Goal: Task Accomplishment & Management: Use online tool/utility

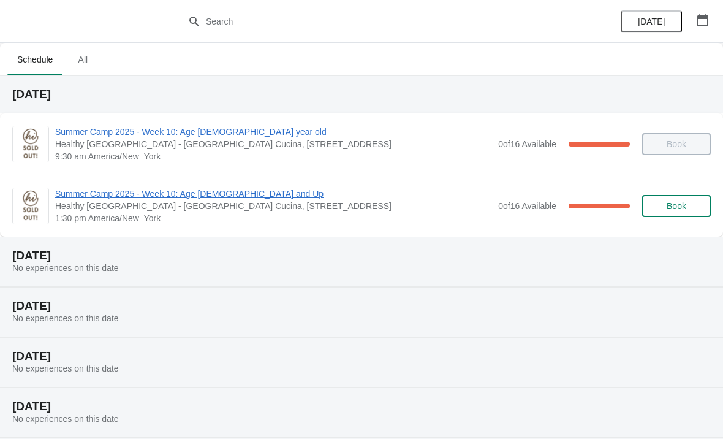
click at [165, 192] on span "Summer Camp 2025 - Week 10: Age [DEMOGRAPHIC_DATA] and Up" at bounding box center [273, 194] width 437 height 12
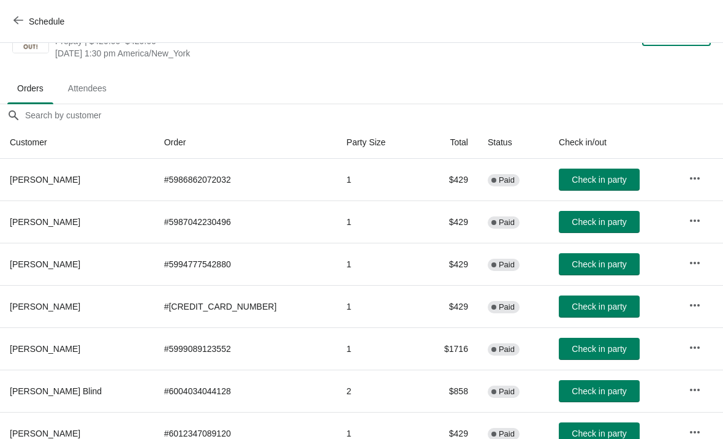
scroll to position [46, 0]
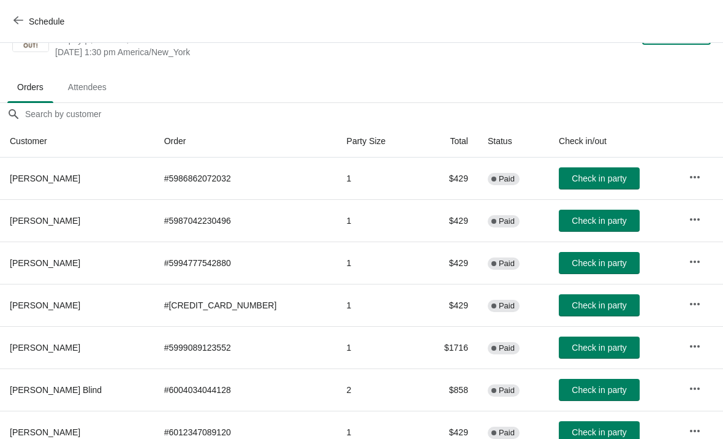
click at [577, 347] on span "Check in party" at bounding box center [599, 348] width 55 height 10
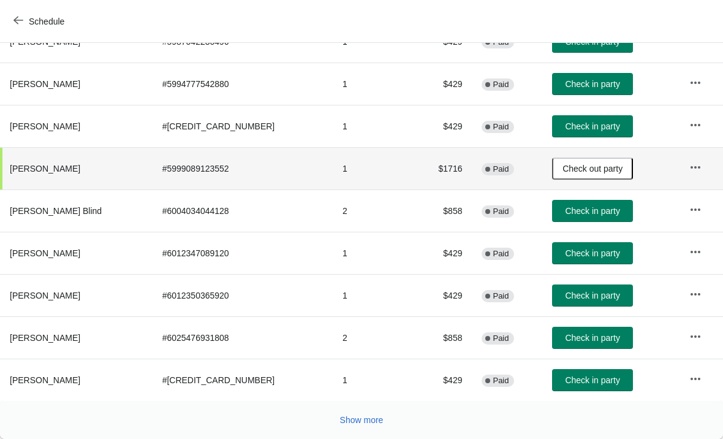
scroll to position [225, 0]
click at [576, 291] on span "Check in party" at bounding box center [592, 296] width 55 height 10
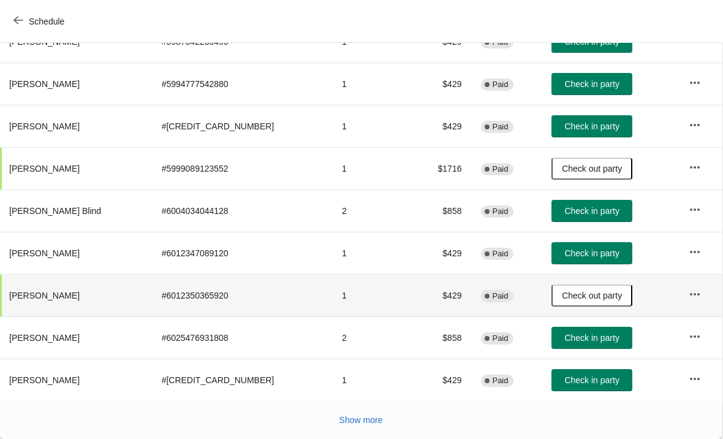
scroll to position [225, 1]
click at [359, 409] on button "Show more" at bounding box center [361, 420] width 53 height 22
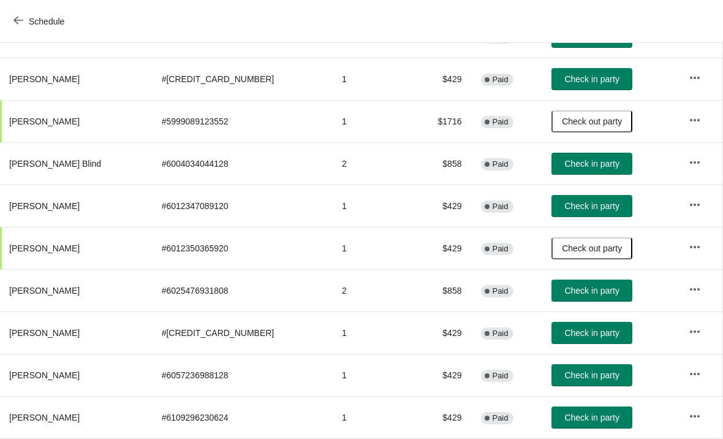
scroll to position [271, 1]
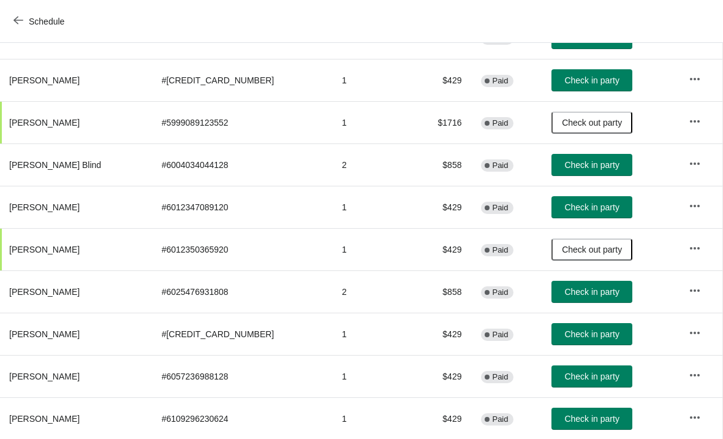
click at [596, 207] on span "Check in party" at bounding box center [592, 207] width 55 height 10
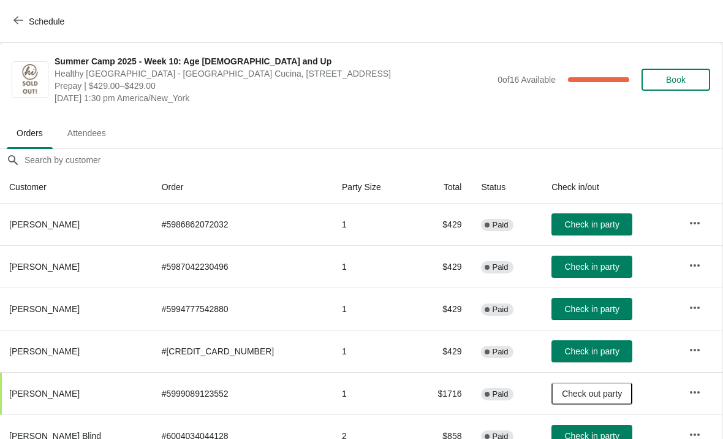
scroll to position [0, 1]
click at [568, 266] on span "Check in party" at bounding box center [592, 267] width 55 height 10
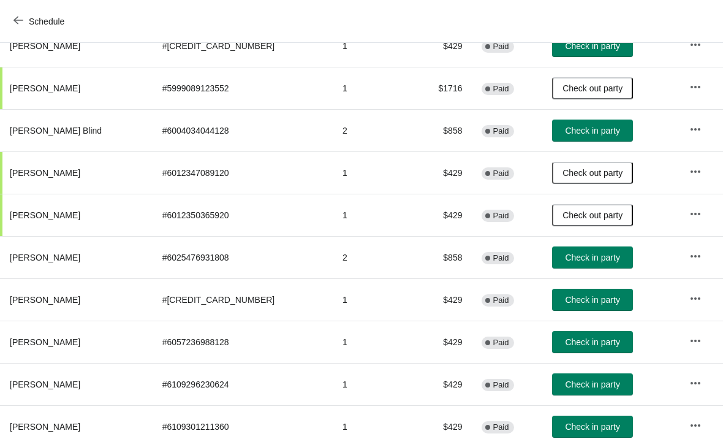
scroll to position [306, 0]
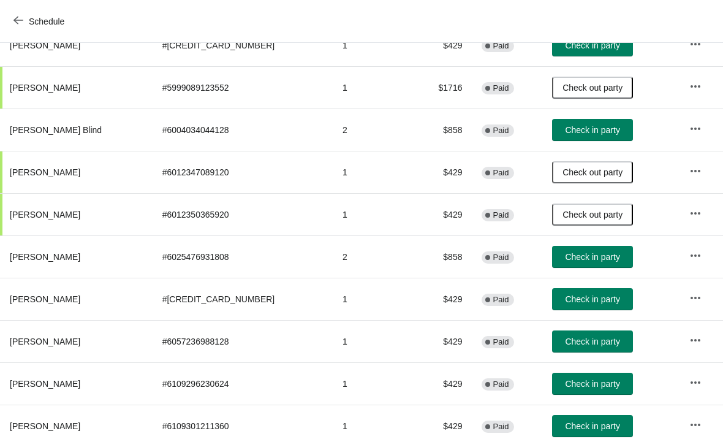
click at [571, 291] on button "Check in party" at bounding box center [592, 299] width 81 height 22
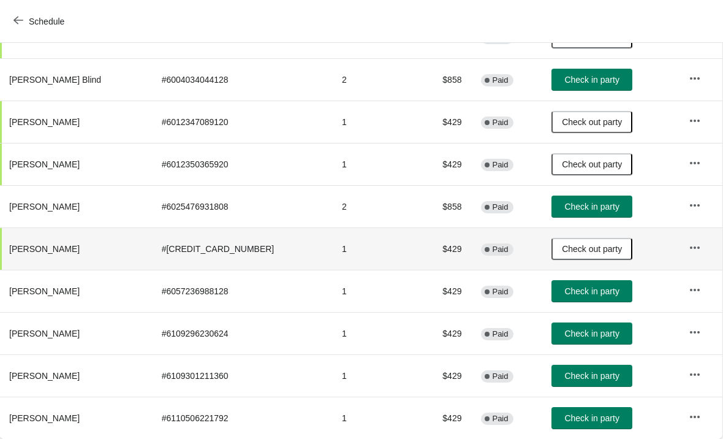
scroll to position [356, 1]
click at [577, 290] on span "Check in party" at bounding box center [592, 291] width 55 height 10
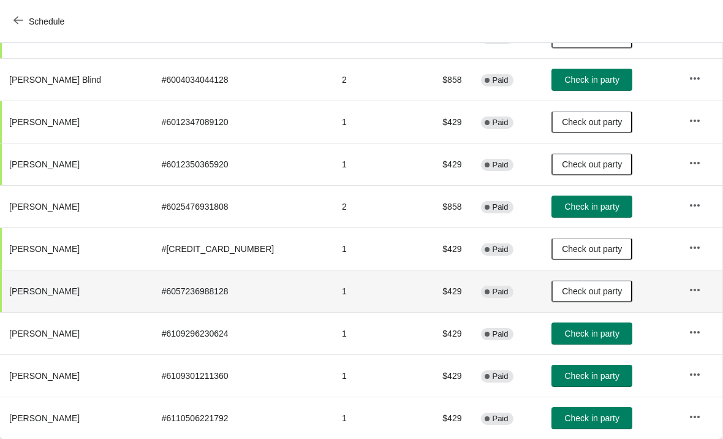
click at [583, 336] on span "Check in party" at bounding box center [592, 334] width 55 height 10
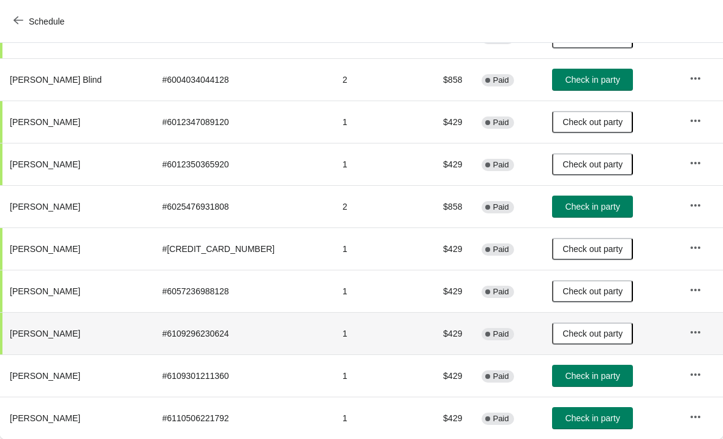
scroll to position [356, 0]
click at [582, 376] on span "Check in party" at bounding box center [592, 376] width 55 height 10
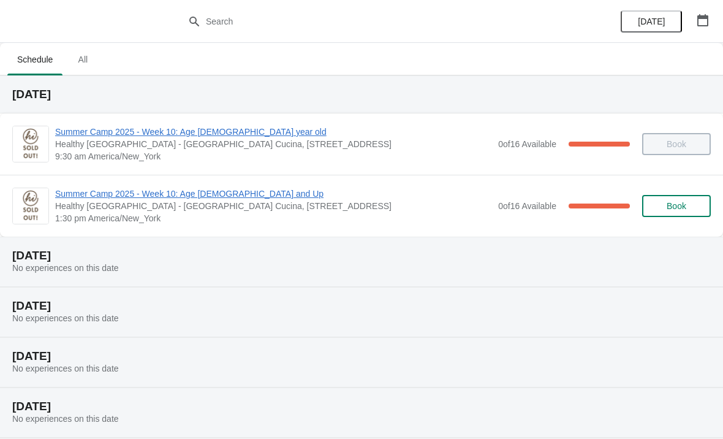
click at [225, 194] on span "Summer Camp 2025 - Week 10: Age [DEMOGRAPHIC_DATA] and Up" at bounding box center [273, 194] width 437 height 12
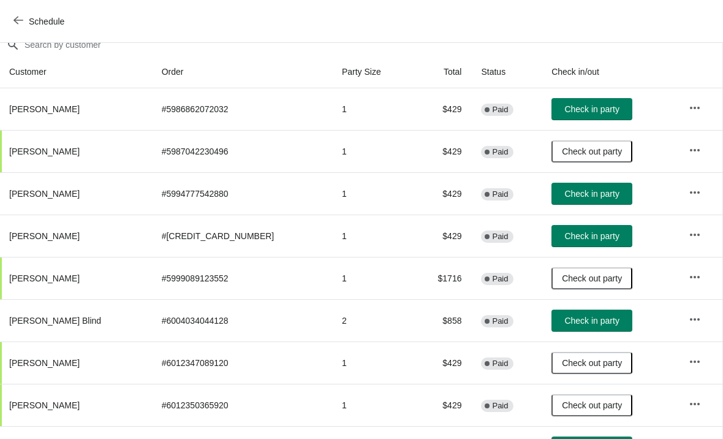
scroll to position [114, 1]
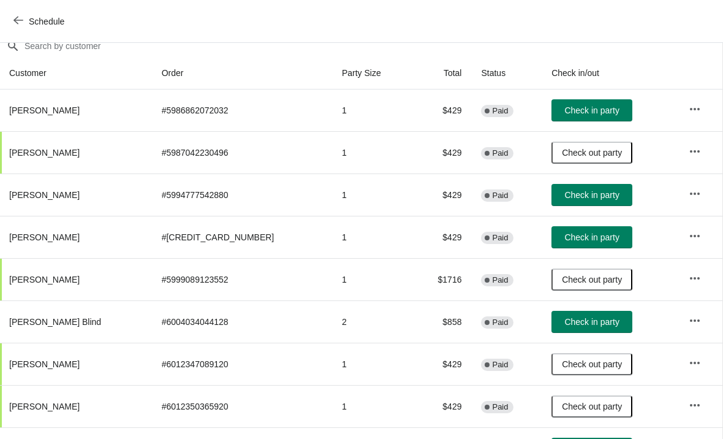
click at [582, 245] on button "Check in party" at bounding box center [592, 237] width 81 height 22
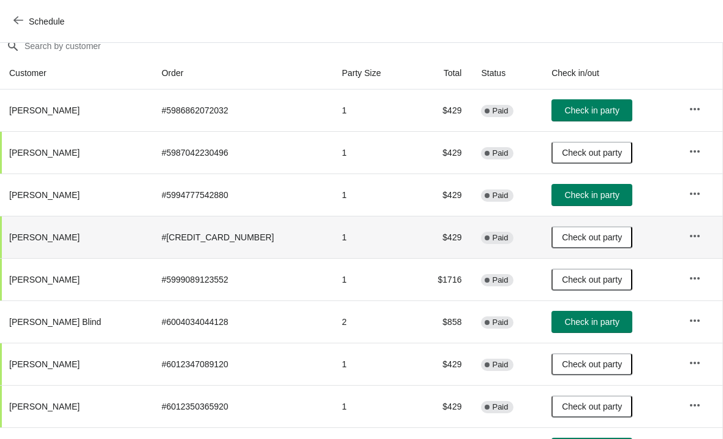
click at [578, 192] on span "Check in party" at bounding box center [592, 195] width 55 height 10
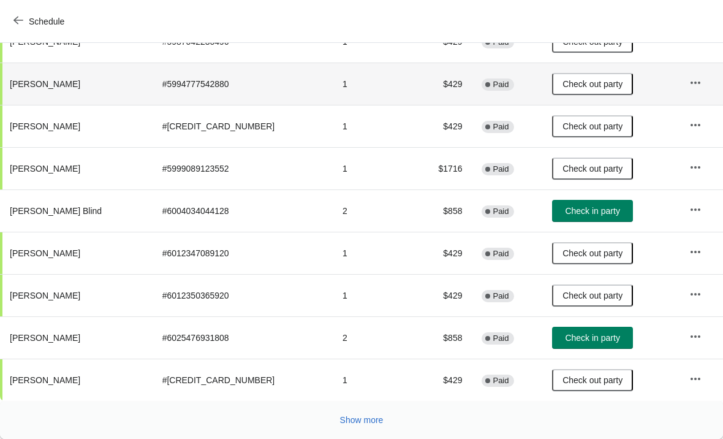
scroll to position [225, 0]
click at [361, 424] on span "Show more" at bounding box center [362, 420] width 44 height 10
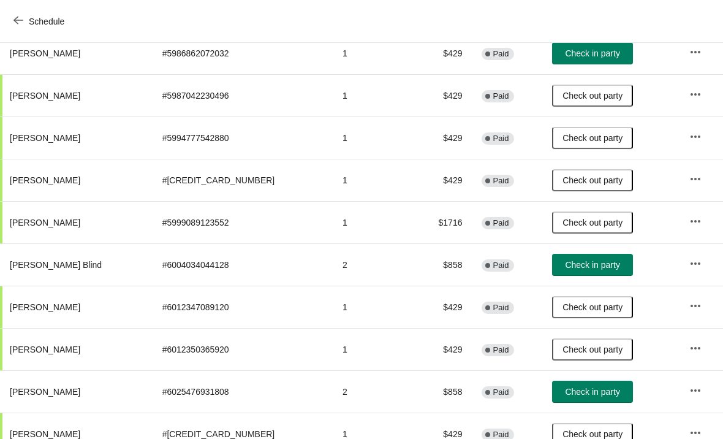
scroll to position [172, 0]
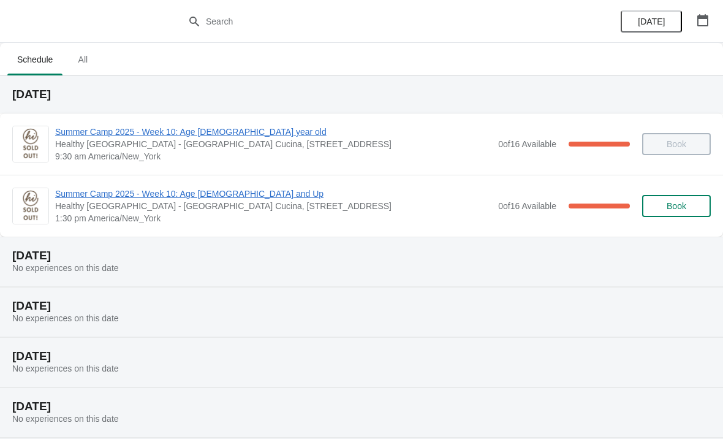
click at [150, 194] on span "Summer Camp 2025 - Week 10: Age [DEMOGRAPHIC_DATA] and Up" at bounding box center [273, 194] width 437 height 12
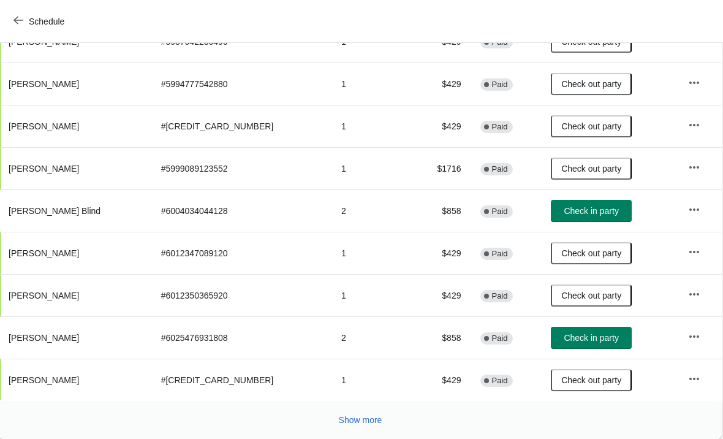
scroll to position [225, 1]
click at [367, 421] on span "Show more" at bounding box center [362, 420] width 44 height 10
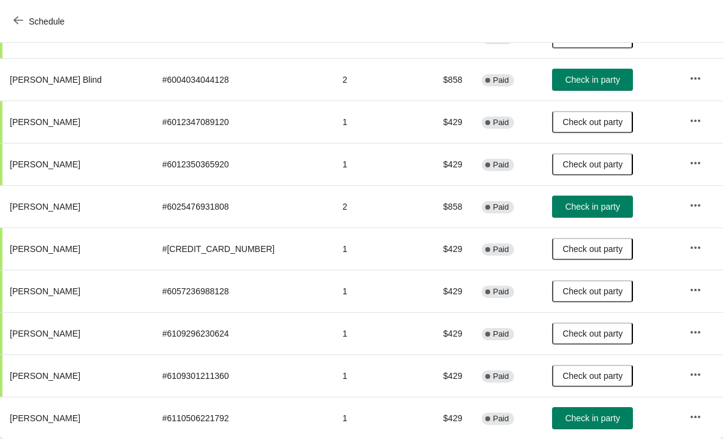
scroll to position [356, 0]
click at [579, 199] on button "Check in party" at bounding box center [592, 207] width 81 height 22
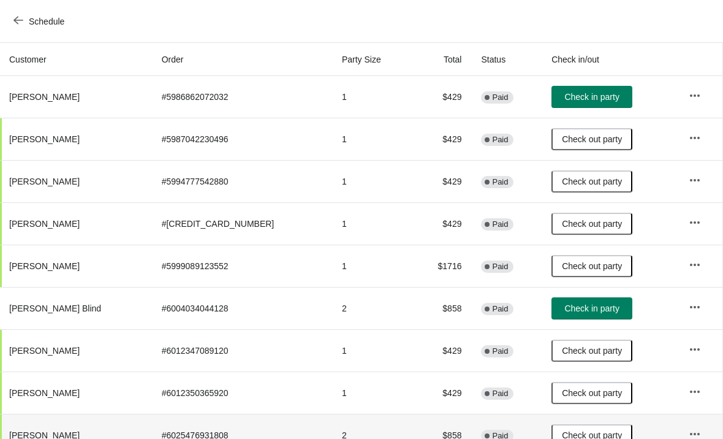
scroll to position [127, 1]
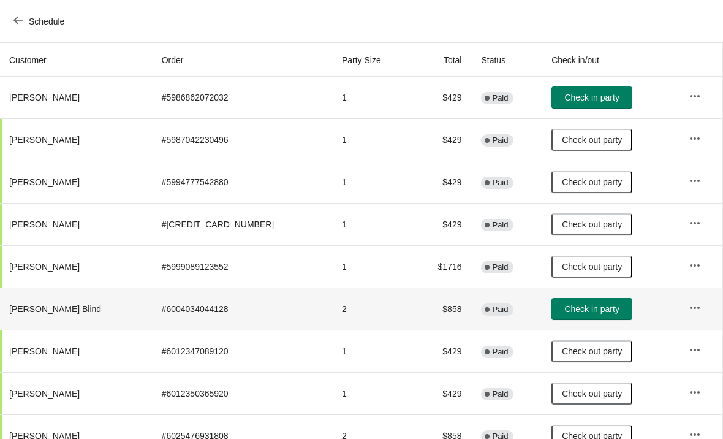
click at [593, 311] on span "Check in party" at bounding box center [592, 309] width 55 height 10
